Goal: Task Accomplishment & Management: Manage account settings

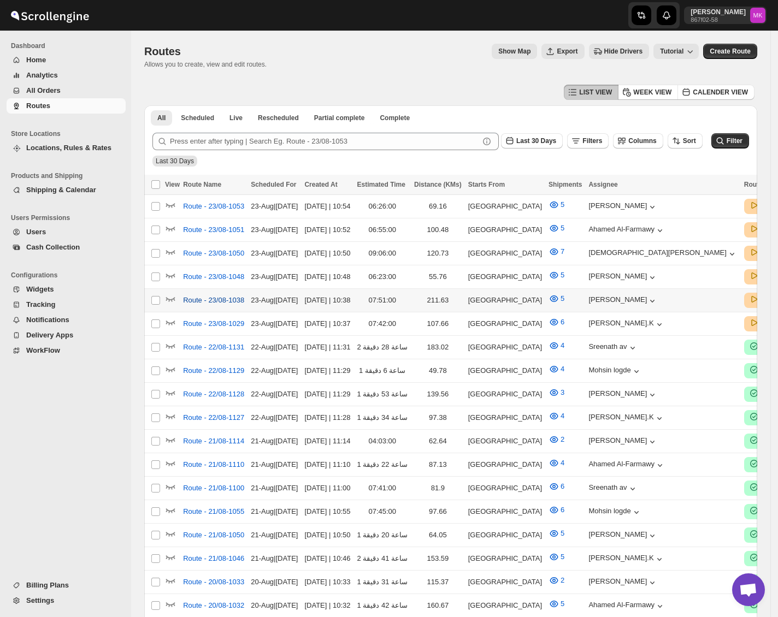
click at [199, 298] on span "Route - 23/08-1038" at bounding box center [213, 300] width 61 height 11
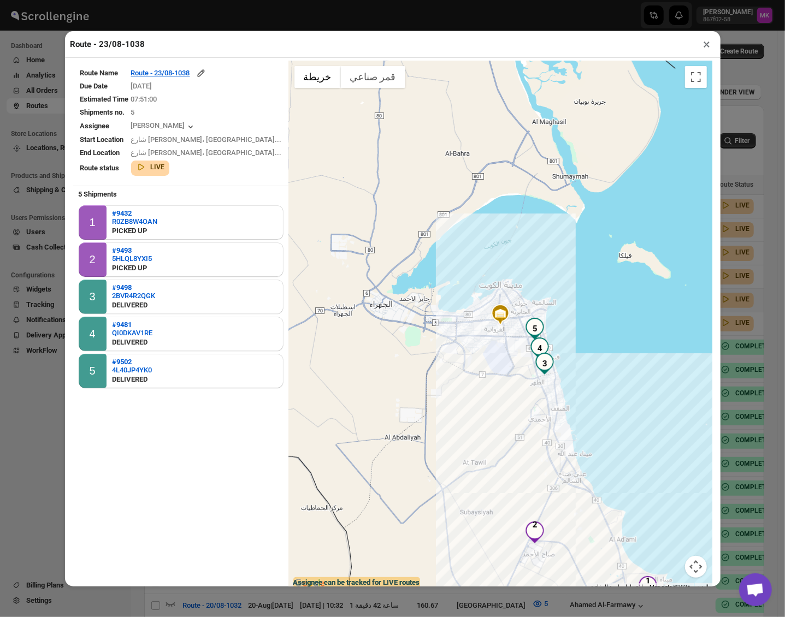
click at [202, 80] on td "Route - 23/08-1038" at bounding box center [207, 73] width 152 height 13
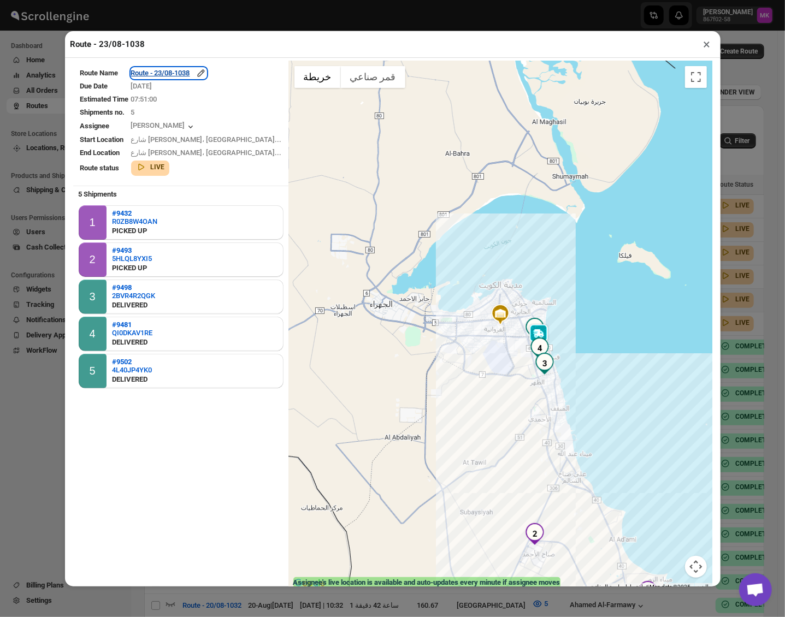
click at [189, 75] on div "Route - 23/08-1038" at bounding box center [168, 73] width 75 height 11
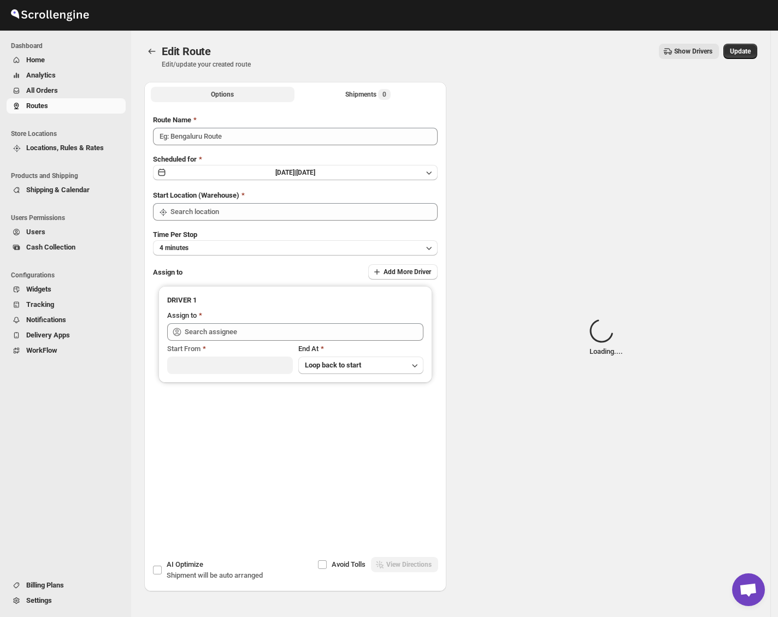
type input "Route - 23/08-1038"
click at [334, 95] on button "Shipments Loading..." at bounding box center [369, 94] width 144 height 15
type input "[GEOGRAPHIC_DATA]"
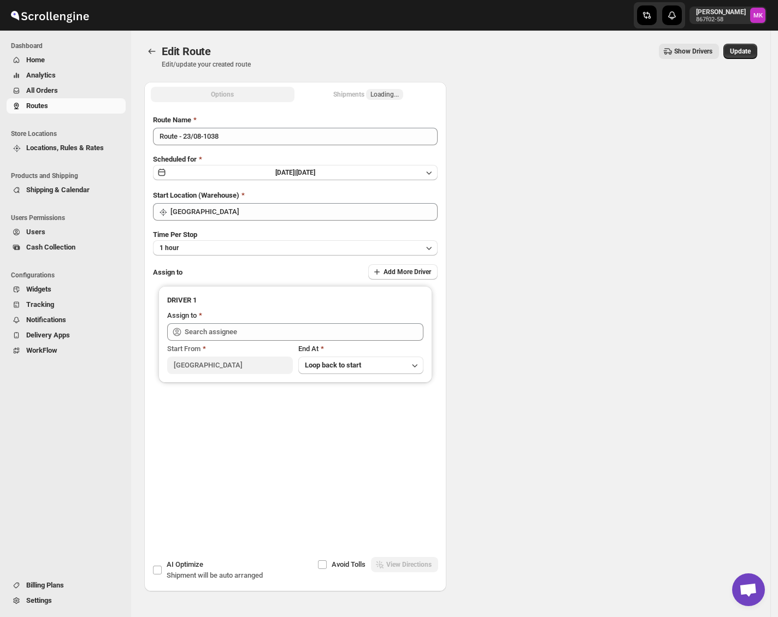
type input "[GEOGRAPHIC_DATA]"
type input "Mohameed Ismayil (ismayil22110@gmail.com)"
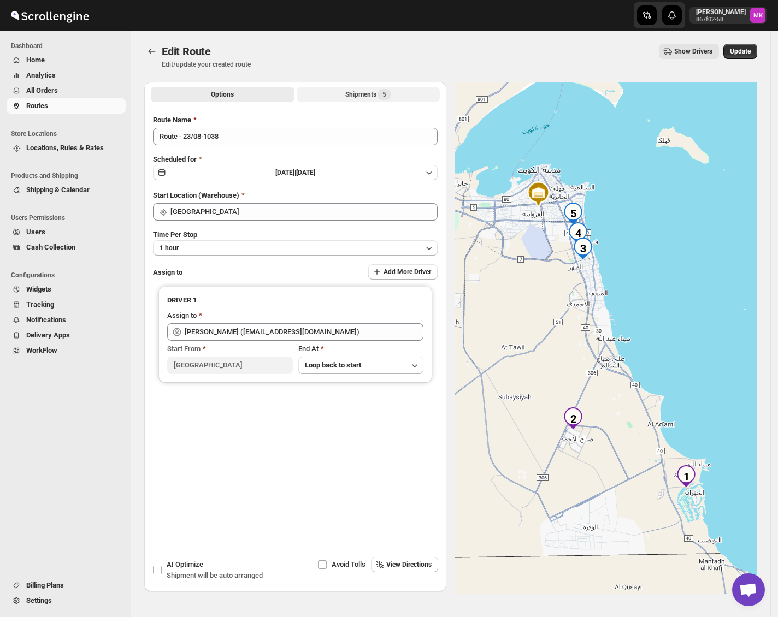
click at [334, 95] on button "Shipments 5" at bounding box center [369, 94] width 144 height 15
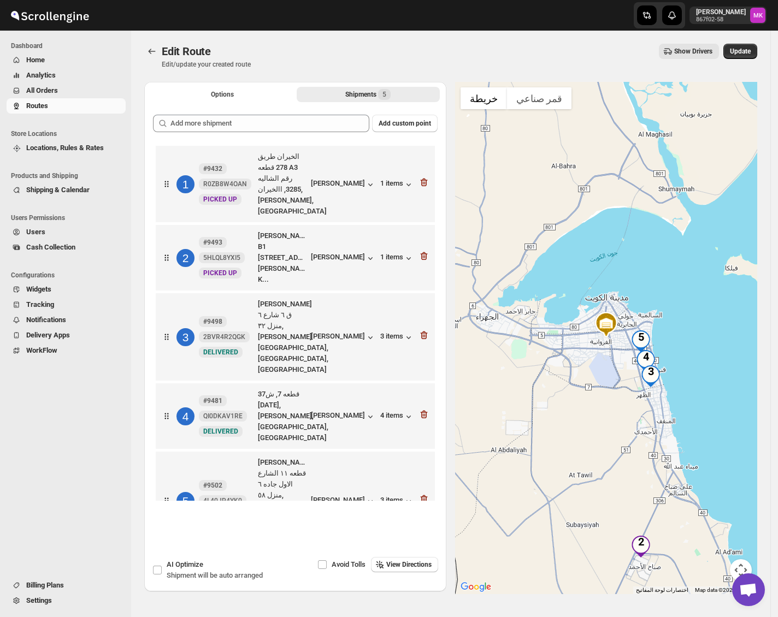
click at [427, 244] on div "2 #9493 5HLQL8YXI5 New PICKED UP صباح الاحمد B1 شارع 109 منزل 162, صباح الاحمد …" at bounding box center [293, 255] width 273 height 59
click at [426, 251] on icon "button" at bounding box center [424, 256] width 11 height 11
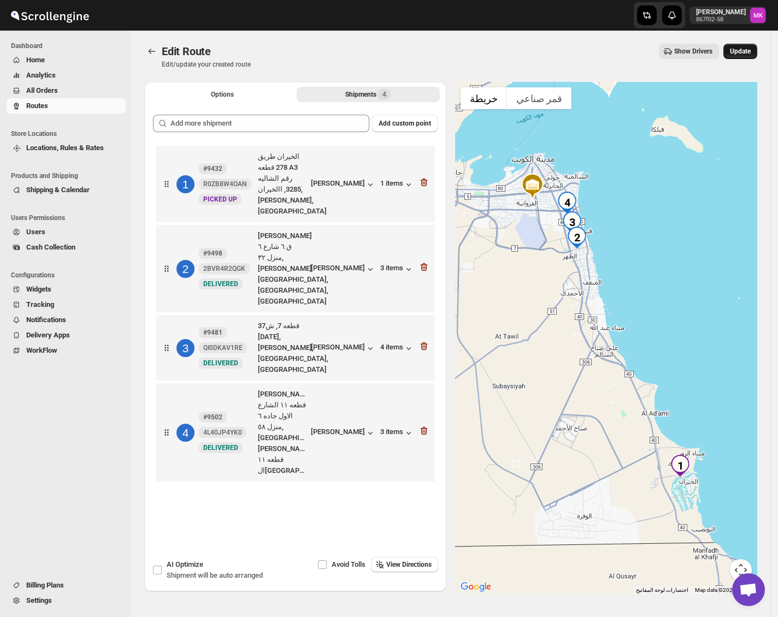
click at [750, 49] on span "Update" at bounding box center [740, 51] width 21 height 9
